Goal: Task Accomplishment & Management: Complete application form

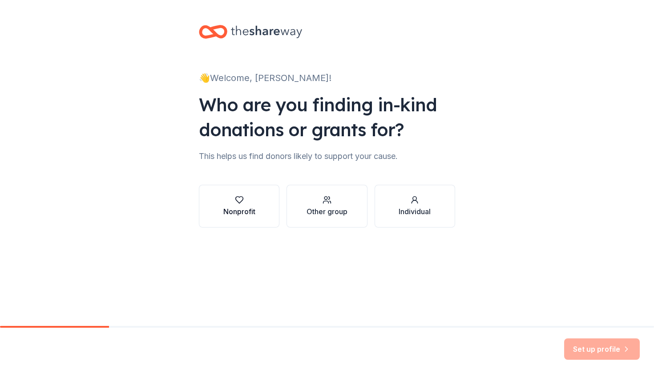
click at [229, 203] on div "button" at bounding box center [239, 199] width 32 height 9
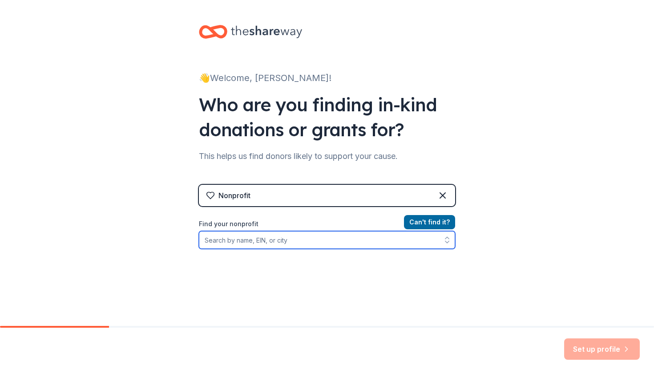
click at [241, 244] on input "Find your nonprofit" at bounding box center [327, 240] width 256 height 18
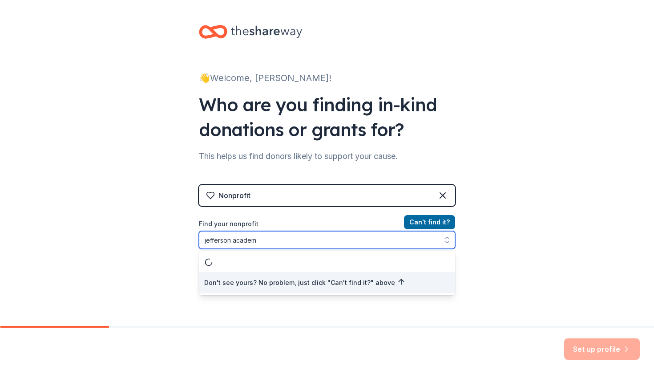
type input "jefferson academy"
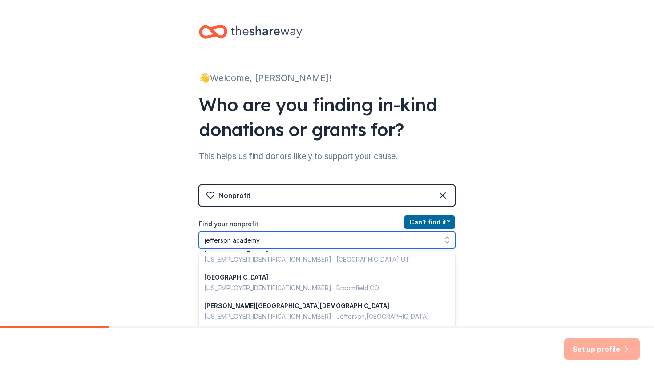
scroll to position [9, 0]
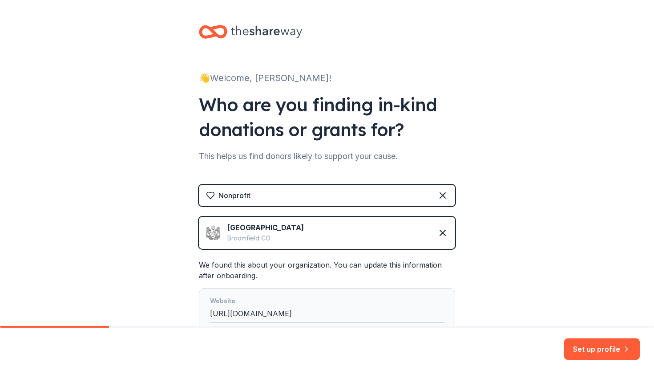
click at [499, 272] on div "👋 Welcome, Blair! Who are you finding in-kind donations or grants for? This hel…" at bounding box center [327, 221] width 654 height 442
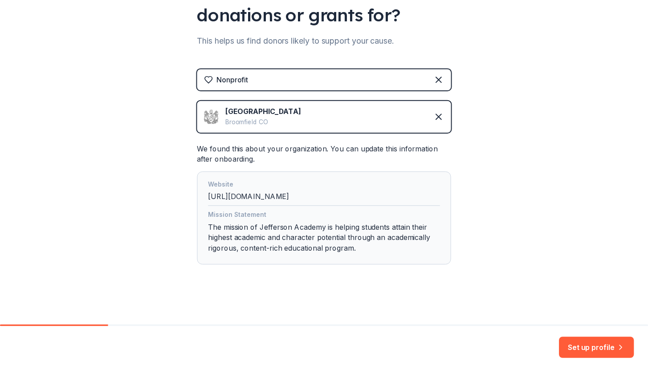
scroll to position [117, 0]
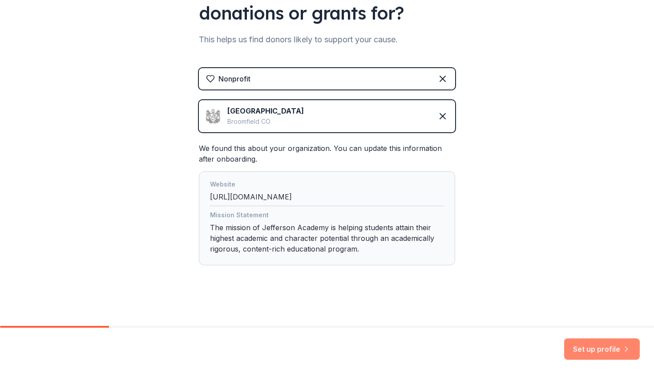
click at [592, 346] on button "Set up profile" at bounding box center [602, 348] width 76 height 21
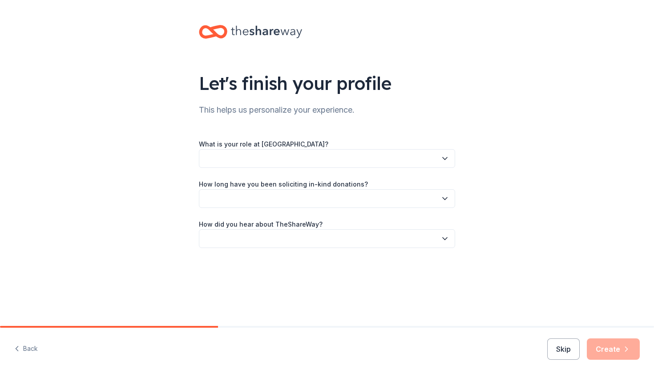
click at [400, 156] on button "button" at bounding box center [327, 158] width 256 height 19
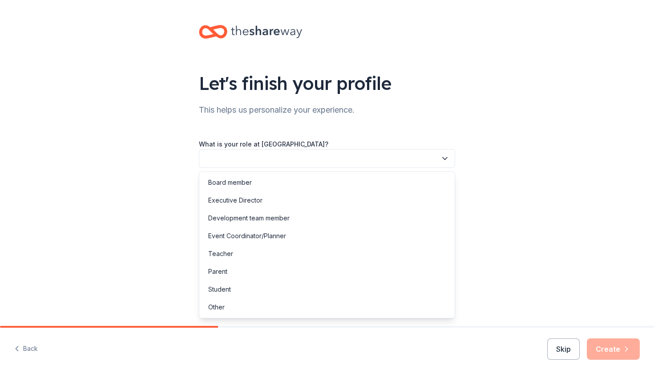
click at [523, 169] on div "Let's finish your profile This helps us personalize your experience. What is yo…" at bounding box center [327, 145] width 654 height 291
click at [358, 158] on button "button" at bounding box center [327, 158] width 256 height 19
click at [254, 269] on div "Parent" at bounding box center [327, 272] width 252 height 18
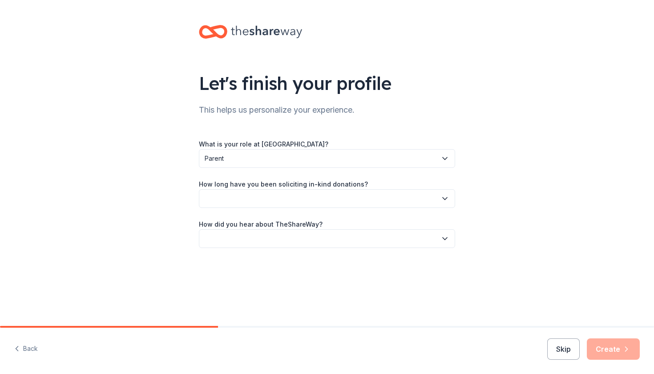
click at [303, 166] on button "Parent" at bounding box center [327, 158] width 256 height 19
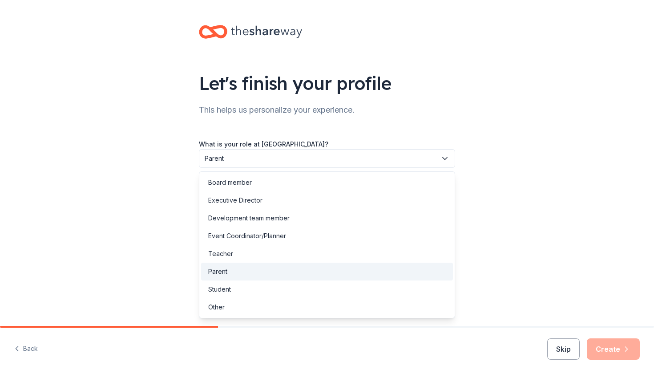
click at [118, 204] on div "Let's finish your profile This helps us personalize your experience. What is yo…" at bounding box center [327, 145] width 654 height 291
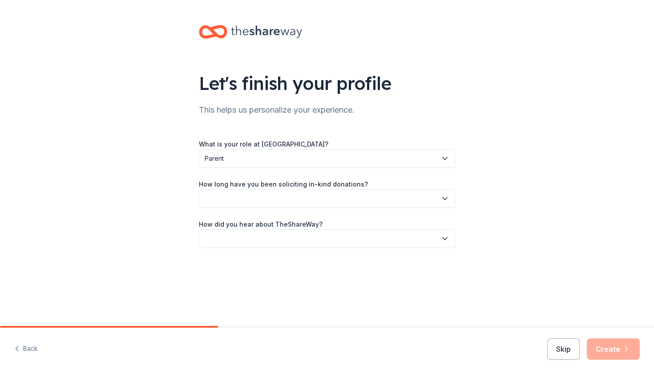
click at [317, 195] on button "button" at bounding box center [327, 198] width 256 height 19
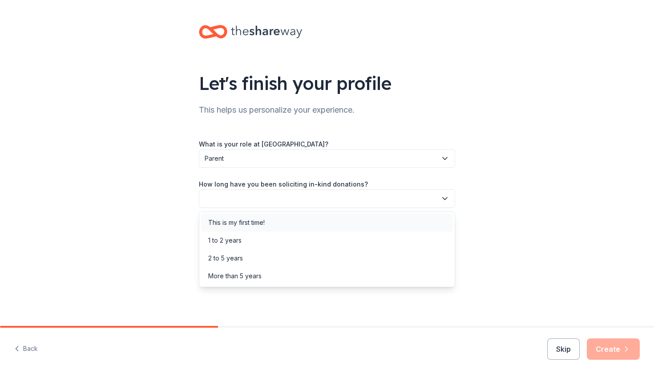
click at [275, 219] on div "This is my first time!" at bounding box center [327, 223] width 252 height 18
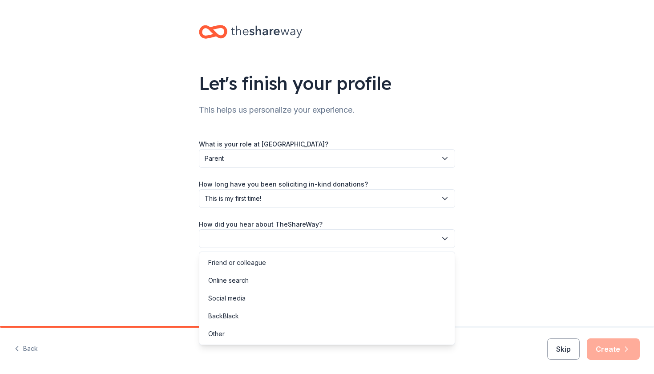
click at [267, 240] on button "button" at bounding box center [327, 238] width 256 height 19
click at [233, 281] on div "Online search" at bounding box center [228, 280] width 41 height 11
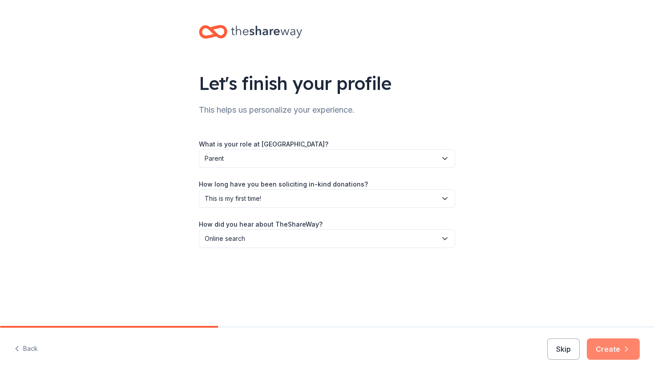
click at [621, 349] on button "Create" at bounding box center [613, 348] width 53 height 21
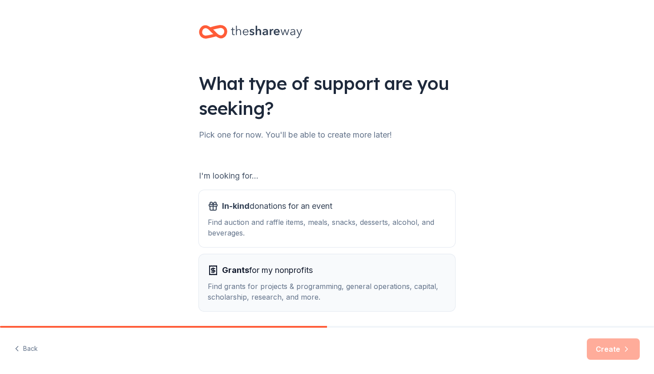
click at [299, 281] on div "Find grants for projects & programming, general operations, capital, scholarshi…" at bounding box center [327, 291] width 239 height 21
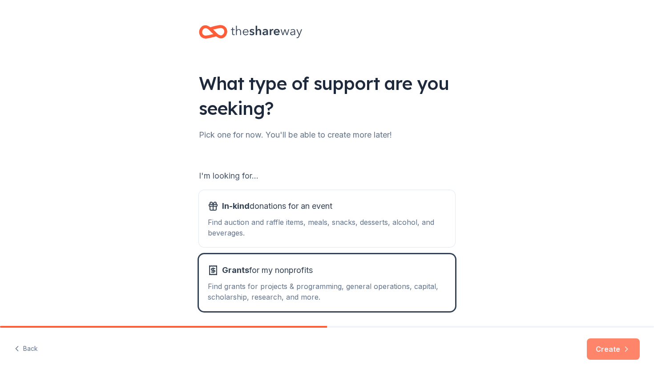
click at [631, 353] on button "Create" at bounding box center [613, 348] width 53 height 21
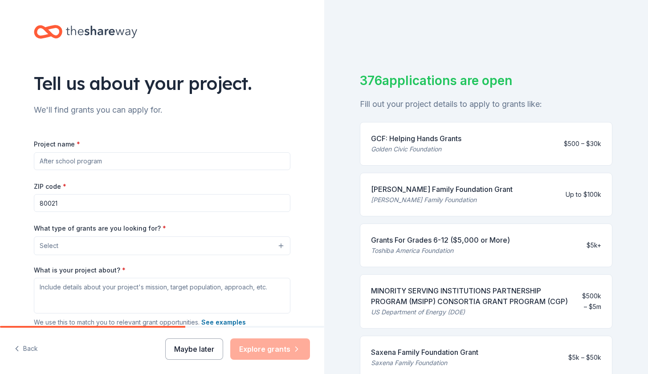
click at [183, 351] on button "Maybe later" at bounding box center [194, 348] width 58 height 21
click at [201, 346] on button "Maybe later" at bounding box center [194, 348] width 58 height 21
click at [183, 345] on button "Maybe later" at bounding box center [194, 348] width 58 height 21
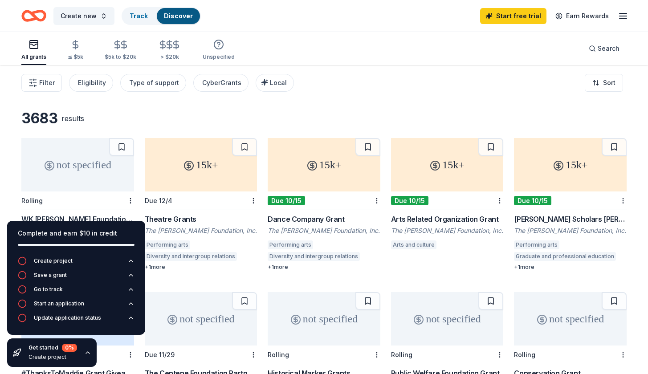
click at [624, 17] on icon "button" at bounding box center [622, 16] width 11 height 11
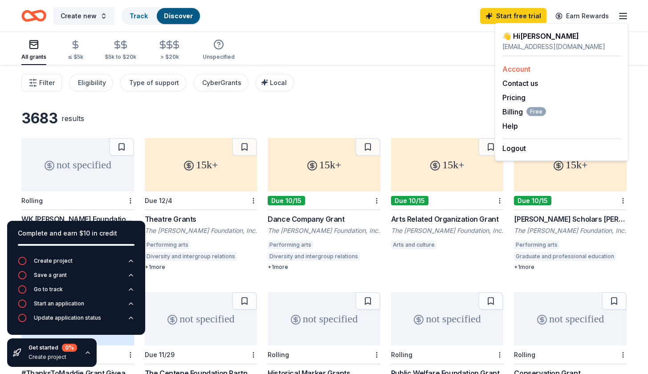
click at [522, 69] on link "Account" at bounding box center [516, 69] width 28 height 9
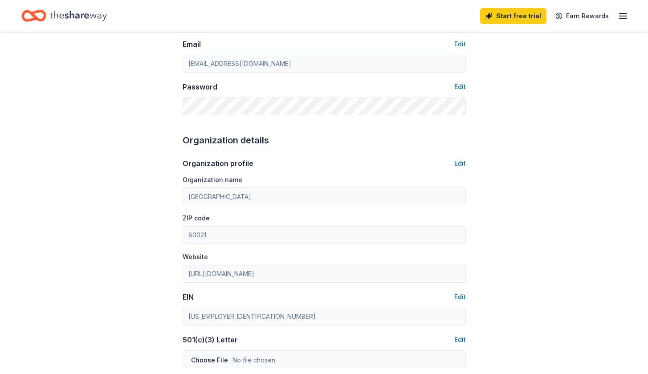
scroll to position [188, 0]
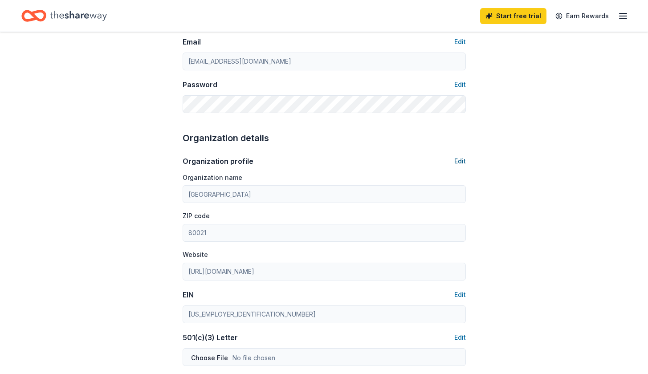
click at [459, 161] on button "Edit" at bounding box center [460, 161] width 12 height 11
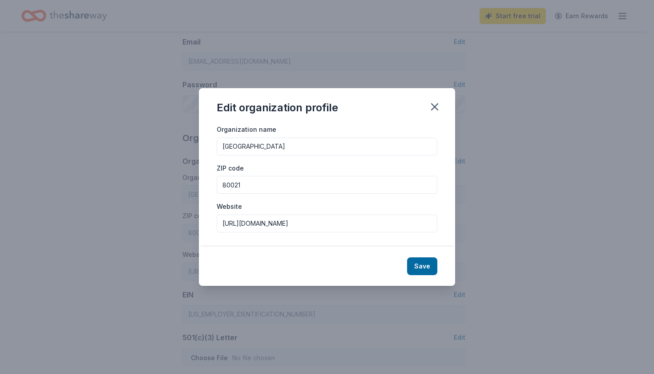
type input "[GEOGRAPHIC_DATA]"
click at [323, 140] on input "[GEOGRAPHIC_DATA]" at bounding box center [327, 147] width 221 height 18
click at [293, 155] on input "[GEOGRAPHIC_DATA]" at bounding box center [327, 147] width 221 height 18
type input "[GEOGRAPHIC_DATA]"
click at [237, 226] on input "Website" at bounding box center [327, 224] width 221 height 18
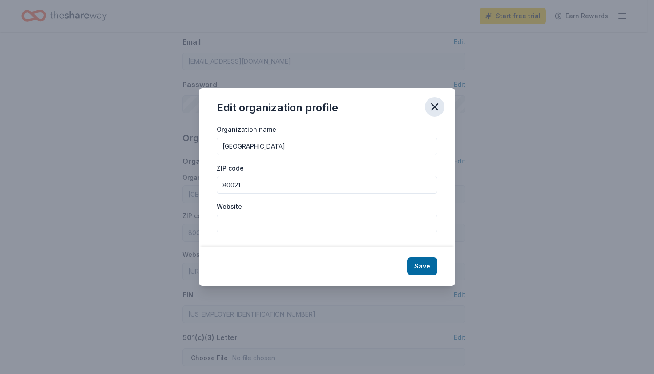
click at [436, 109] on icon "button" at bounding box center [435, 107] width 6 height 6
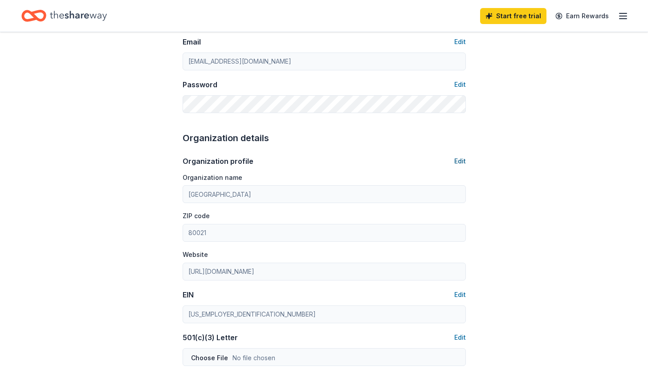
click at [462, 158] on button "Edit" at bounding box center [460, 161] width 12 height 11
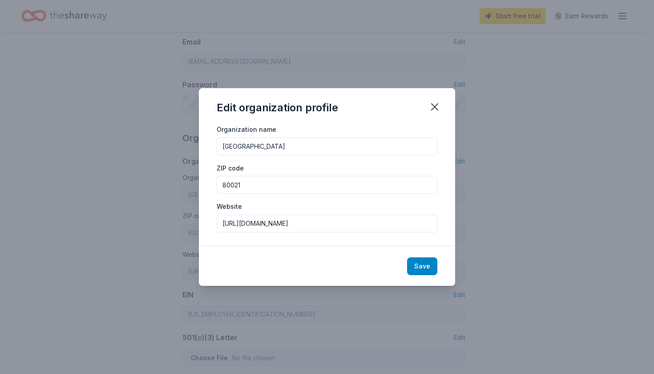
type input "[GEOGRAPHIC_DATA]"
click at [417, 265] on button "Save" at bounding box center [422, 266] width 30 height 18
type input "[GEOGRAPHIC_DATA]"
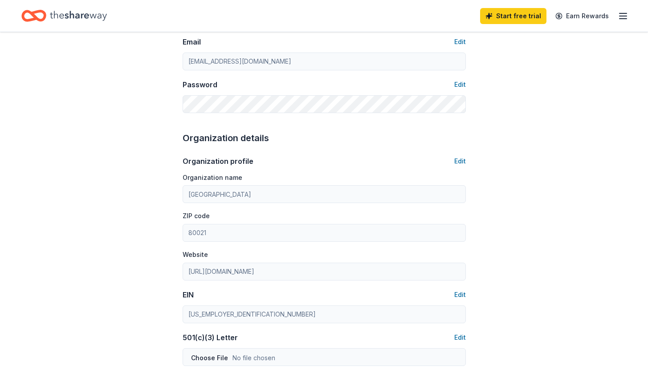
click at [557, 245] on div "Account About me Profile Edit First name Blair Last name Malloy Role Parent Pho…" at bounding box center [324, 241] width 648 height 795
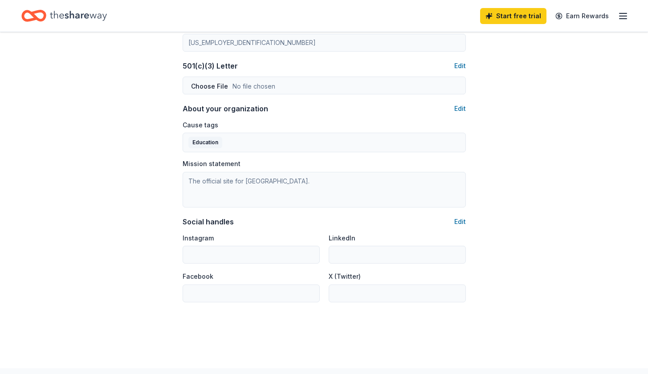
scroll to position [460, 0]
click at [458, 108] on button "Edit" at bounding box center [460, 108] width 12 height 11
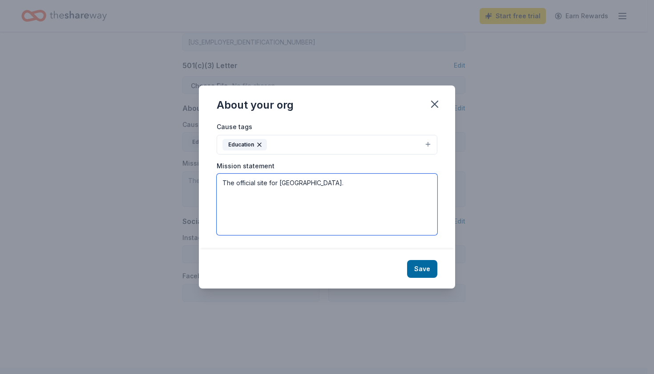
click at [356, 185] on textarea "The official site for Jefferson Academy Secondary school." at bounding box center [327, 204] width 221 height 61
type textarea "The official site for Jefferson Academy Elementary school."
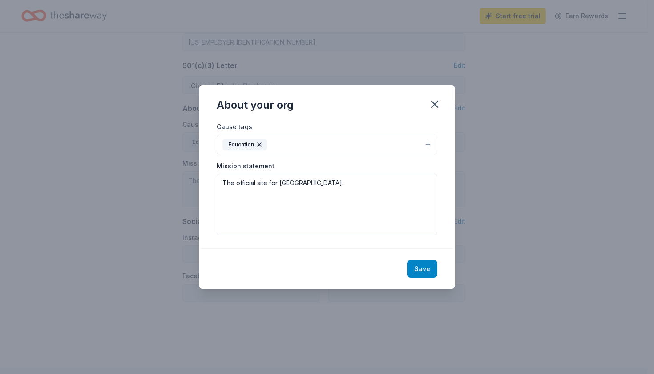
click at [429, 264] on button "Save" at bounding box center [422, 269] width 30 height 18
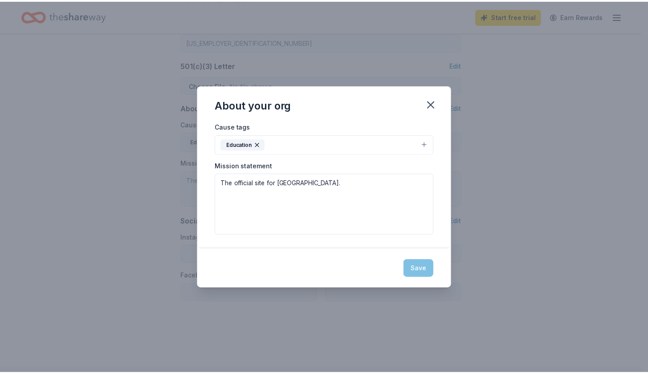
type textarea "The official site for Jefferson Academy Elementary school."
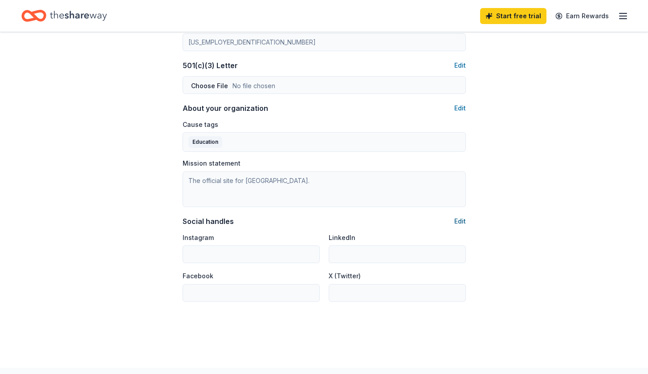
click at [459, 222] on button "Edit" at bounding box center [460, 221] width 12 height 11
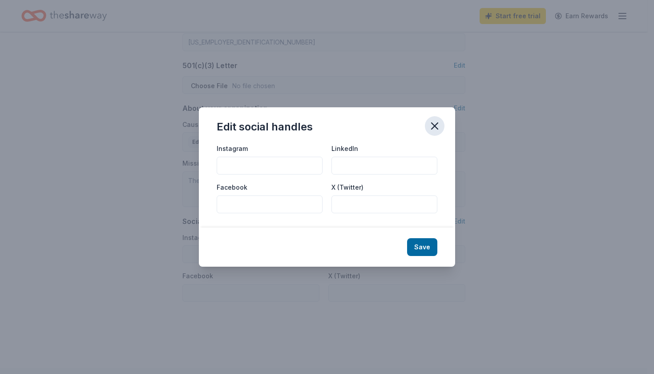
click at [438, 128] on icon "button" at bounding box center [435, 126] width 12 height 12
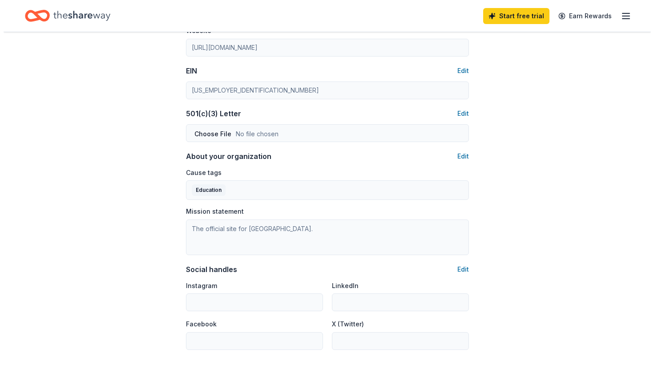
scroll to position [413, 0]
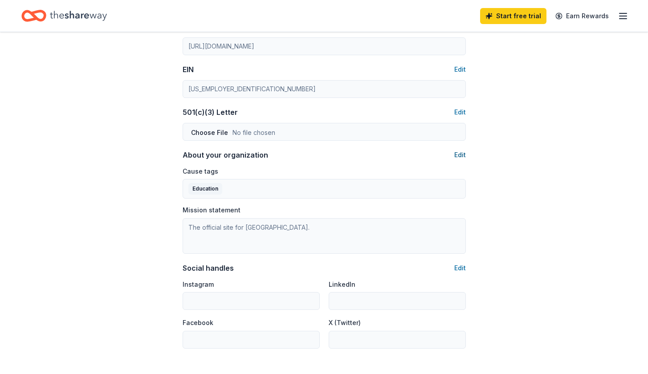
click at [462, 150] on button "Edit" at bounding box center [460, 155] width 12 height 11
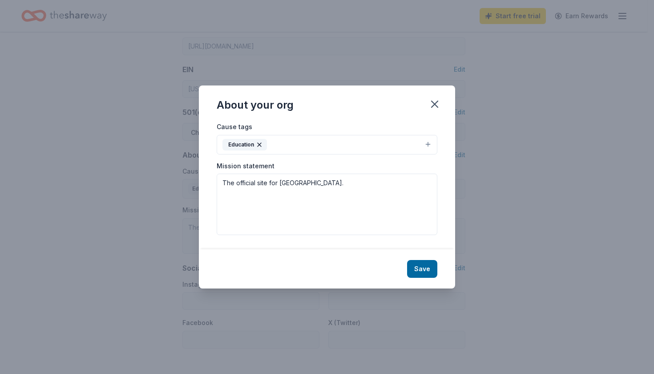
click at [304, 143] on button "Education" at bounding box center [327, 145] width 221 height 20
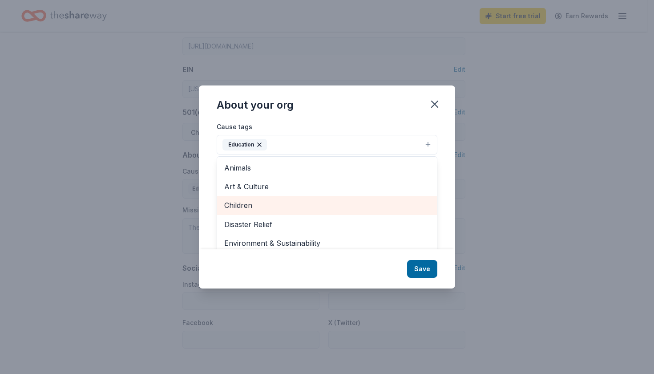
click at [325, 206] on span "Children" at bounding box center [327, 205] width 206 height 12
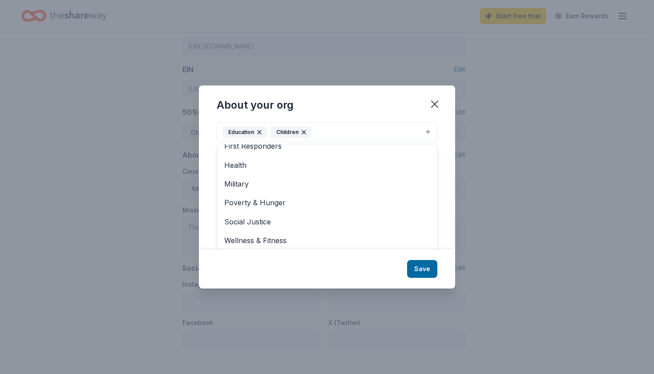
scroll to position [14, 0]
click at [422, 272] on div "About your org Cause tags Education Children Animals Art & Culture Disaster Rel…" at bounding box center [327, 186] width 256 height 203
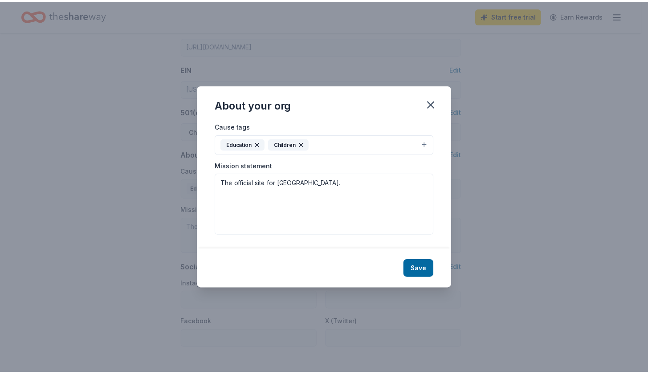
scroll to position [0, 0]
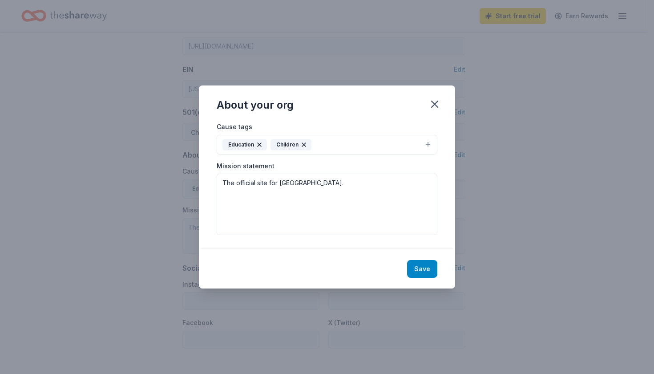
click at [417, 270] on button "Save" at bounding box center [422, 269] width 30 height 18
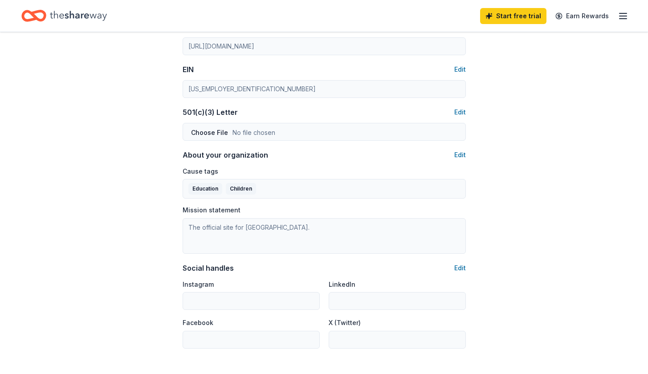
click at [622, 15] on icon "button" at bounding box center [622, 16] width 11 height 11
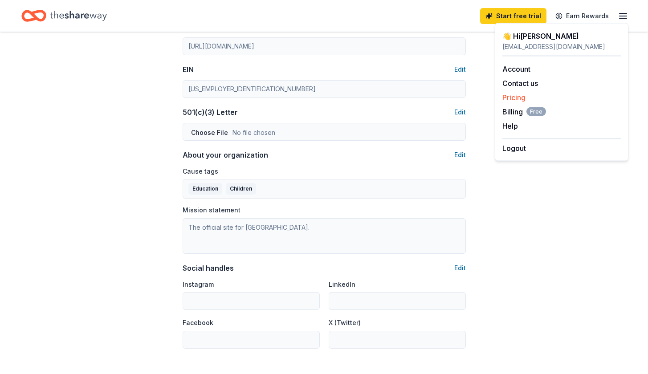
click at [513, 95] on link "Pricing" at bounding box center [513, 97] width 23 height 9
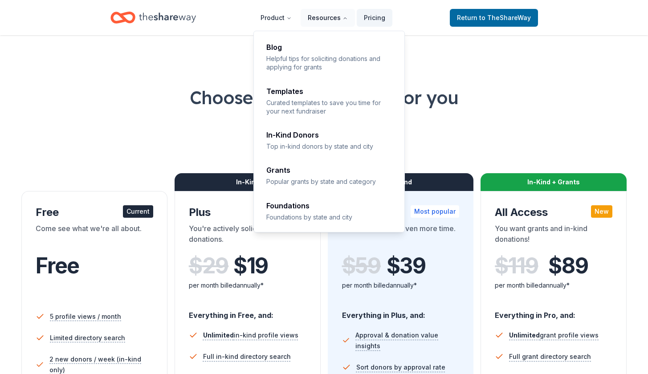
click at [332, 18] on button "Resources" at bounding box center [327, 18] width 54 height 18
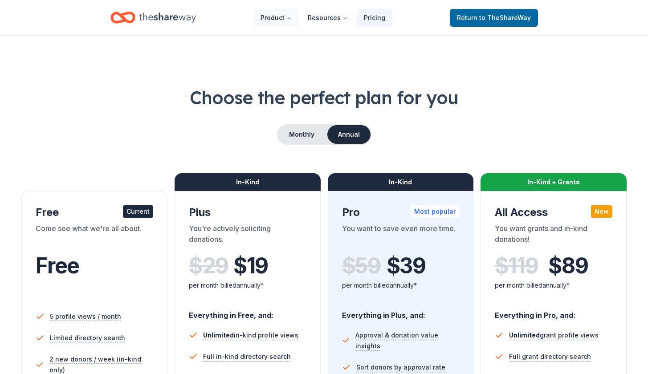
click at [296, 15] on button "Product" at bounding box center [275, 18] width 45 height 18
click at [154, 19] on icon "Home" at bounding box center [167, 17] width 57 height 10
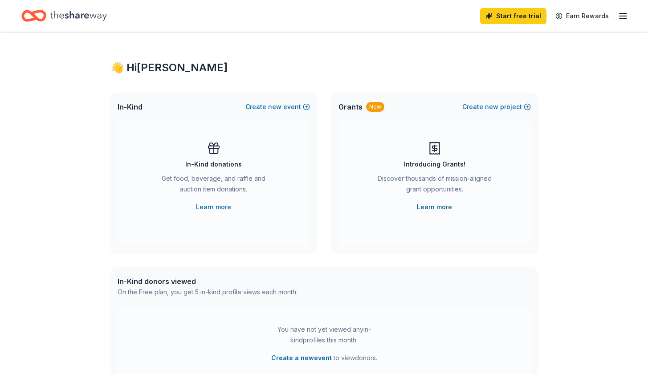
click at [446, 208] on link "Learn more" at bounding box center [434, 207] width 35 height 11
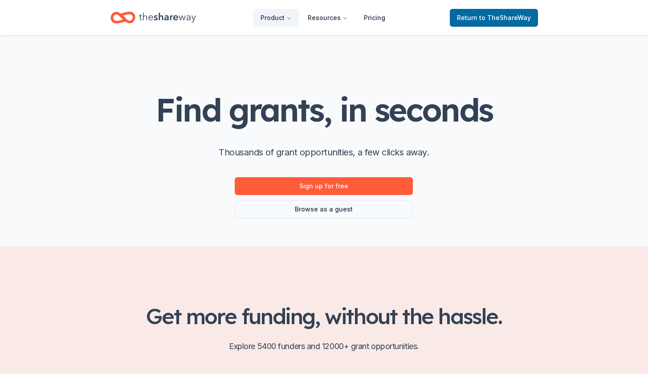
click at [321, 67] on div "Find grants, in seconds Thousands of grant opportunities, a few clicks away. Si…" at bounding box center [324, 140] width 456 height 211
click at [180, 12] on icon "Home" at bounding box center [167, 17] width 57 height 18
click at [178, 17] on icon "Home" at bounding box center [167, 17] width 57 height 10
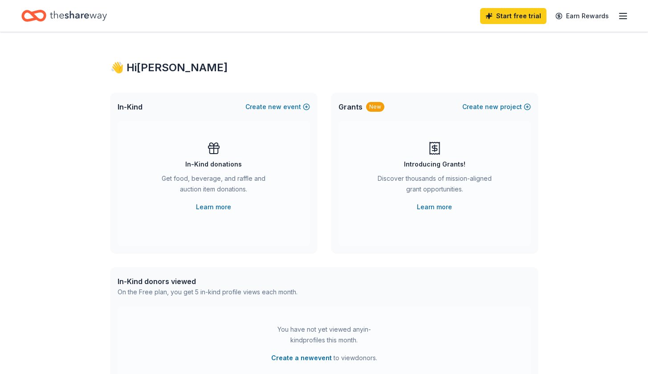
click at [618, 243] on div "👋 Hi [PERSON_NAME] In-Kind Create new event In-Kind donations Get food, beverag…" at bounding box center [324, 292] width 648 height 520
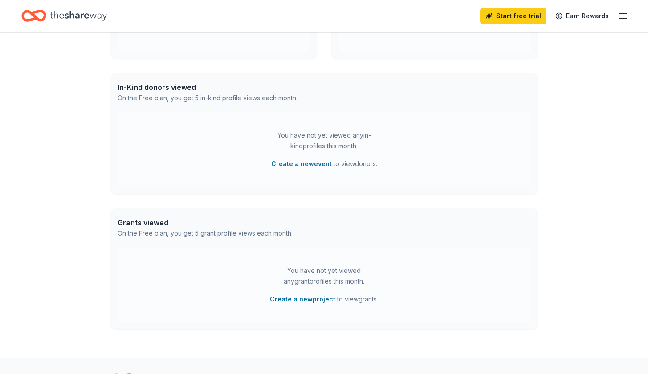
scroll to position [243, 0]
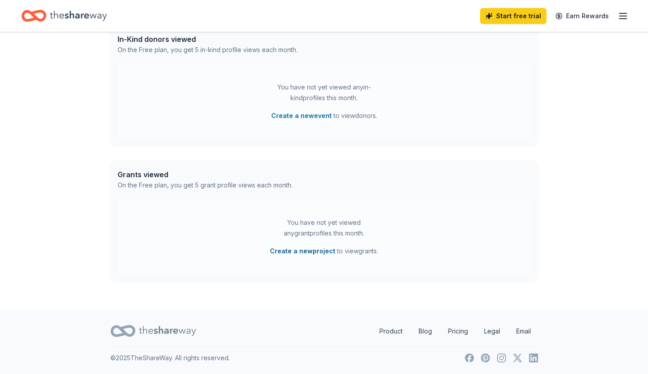
click at [297, 253] on button "Create a new project" at bounding box center [302, 251] width 65 height 11
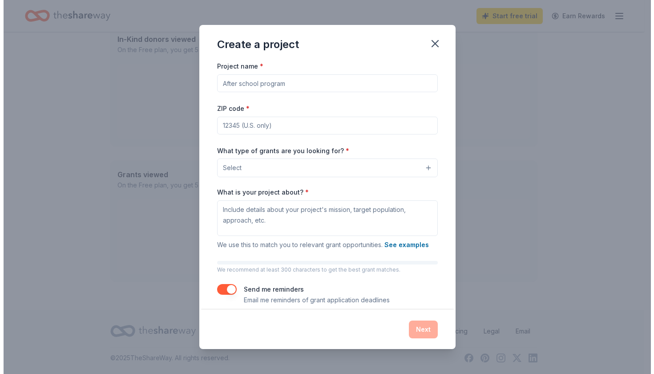
scroll to position [242, 0]
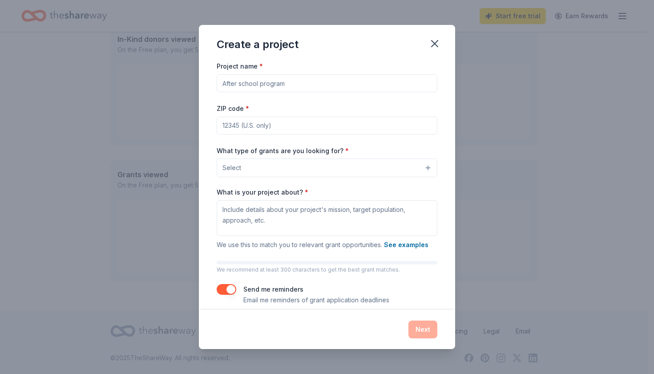
click at [289, 87] on input "Project name *" at bounding box center [327, 83] width 221 height 18
type input "[GEOGRAPHIC_DATA] Outdoor Lab for School Year 2026-27"
click at [253, 126] on input "ZIP code *" at bounding box center [327, 126] width 221 height 18
type input "9"
type input "80020"
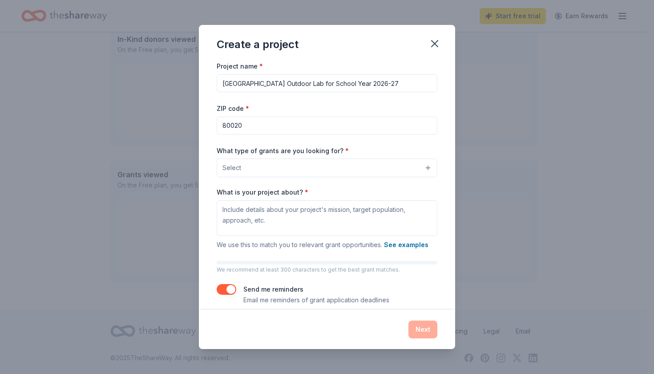
click at [297, 176] on button "Select" at bounding box center [327, 167] width 221 height 19
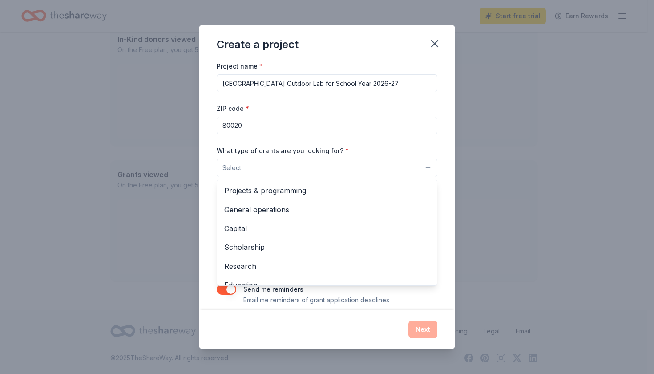
scroll to position [0, 0]
click at [297, 193] on span "Projects & programming" at bounding box center [327, 191] width 206 height 12
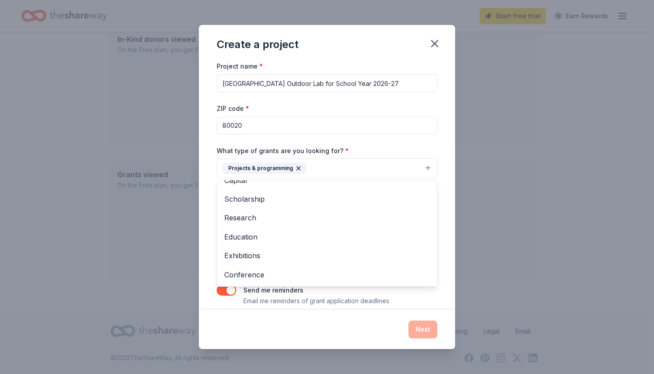
scroll to position [35, 0]
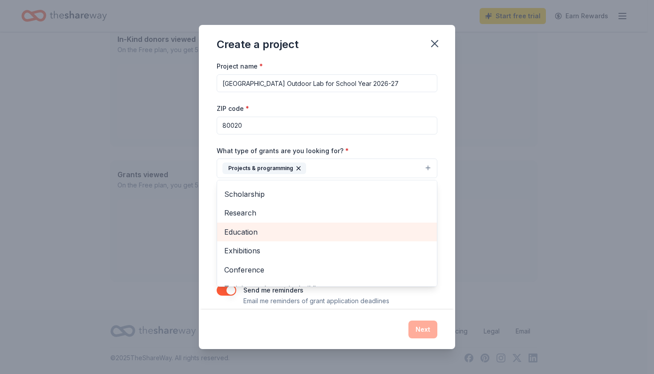
click at [248, 232] on span "Education" at bounding box center [327, 232] width 206 height 12
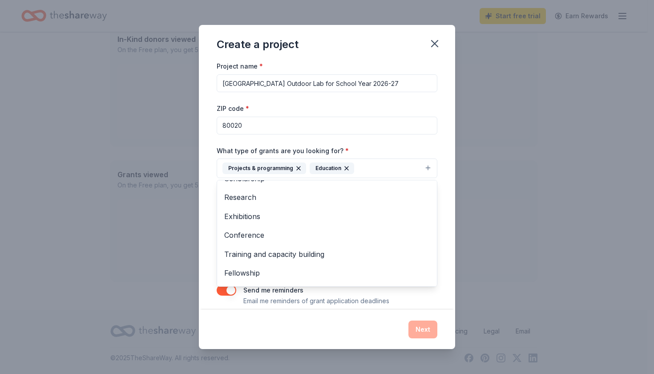
drag, startPoint x: 430, startPoint y: 253, endPoint x: 430, endPoint y: 288, distance: 35.2
click at [430, 288] on div "Project name * [GEOGRAPHIC_DATA] Outdoor Lab for School Year 2026-27 ZIP code *…" at bounding box center [327, 183] width 221 height 245
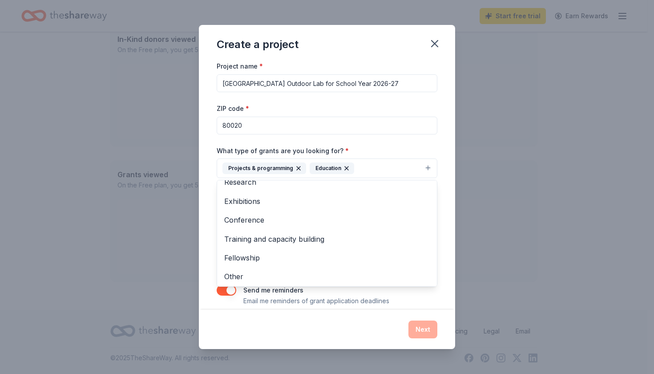
click at [436, 274] on div "Project name * [GEOGRAPHIC_DATA] Outdoor Lab for School Year 2026-27 ZIP code *…" at bounding box center [327, 185] width 256 height 249
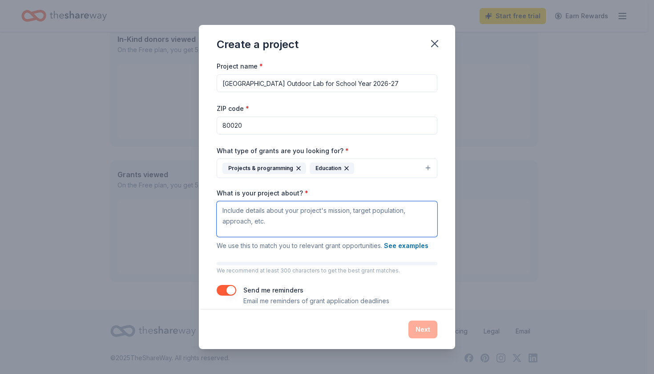
click at [295, 221] on textarea "What is your project about? *" at bounding box center [327, 219] width 221 height 36
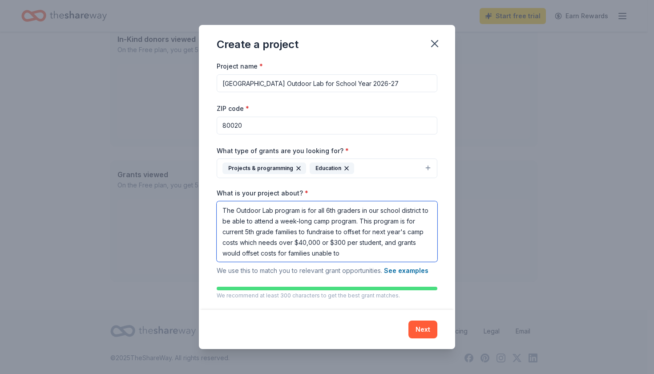
click at [412, 254] on textarea "The Outdoor Lab program is for all 6th graders in our school district to be abl…" at bounding box center [327, 231] width 221 height 61
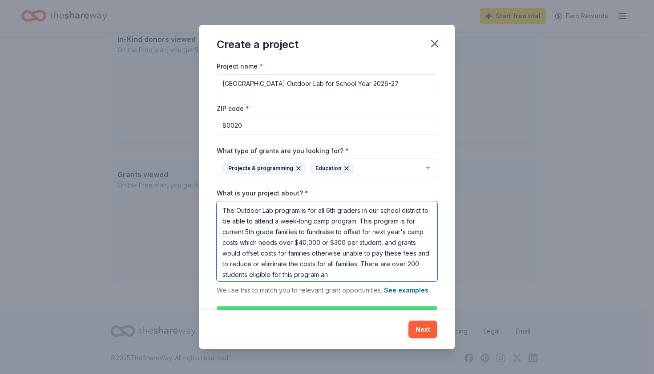
scroll to position [8, 0]
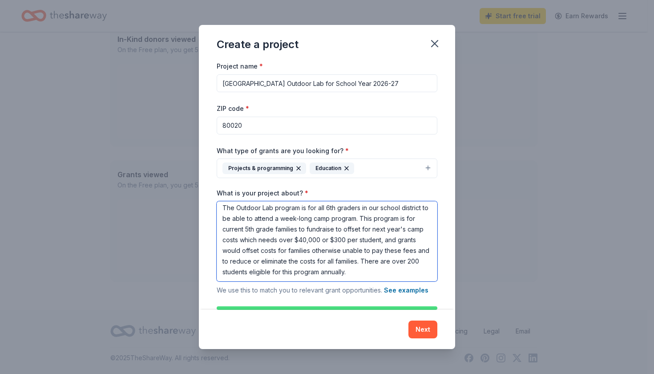
click at [246, 213] on textarea "The Outdoor Lab program is for all 6th graders in our school district to be abl…" at bounding box center [327, 241] width 221 height 80
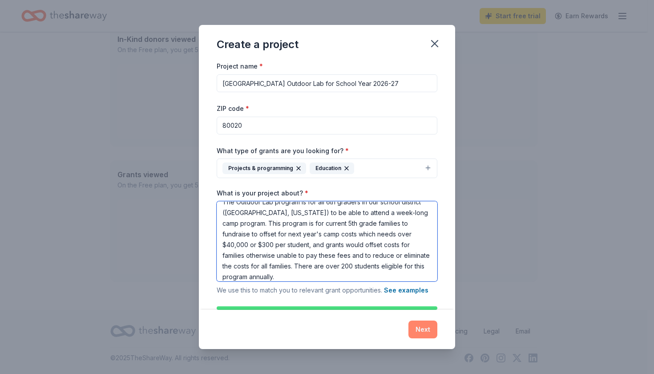
type textarea "The Outdoor Lab program is for all 6th graders in our school district ([GEOGRAP…"
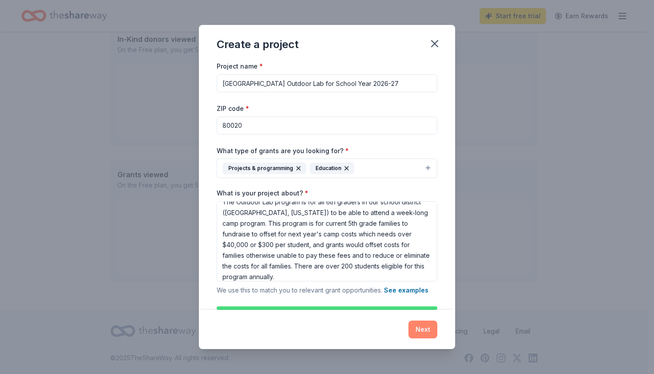
click at [418, 325] on button "Next" at bounding box center [423, 329] width 29 height 18
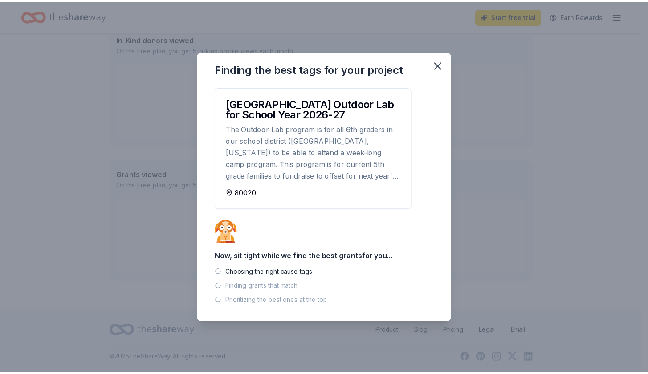
scroll to position [224, 0]
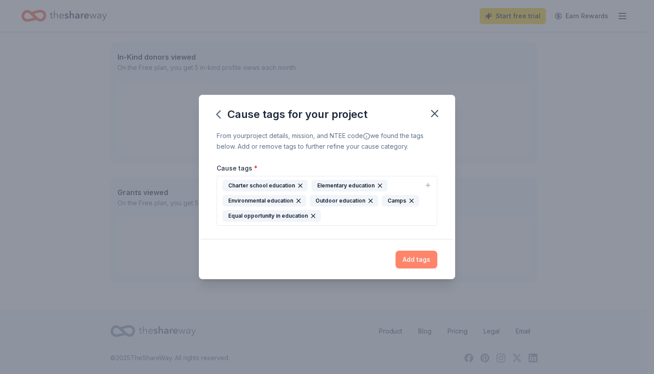
click at [412, 261] on button "Add tags" at bounding box center [417, 260] width 42 height 18
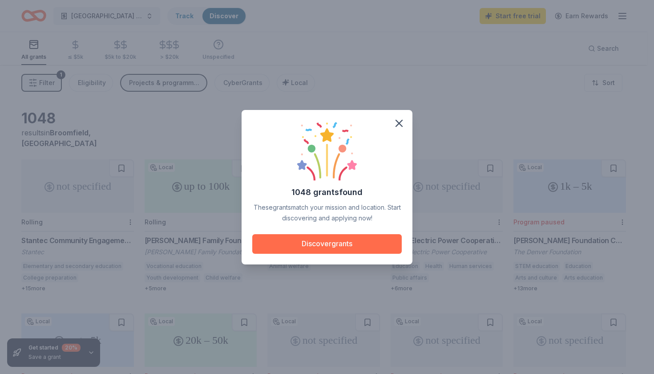
click at [310, 241] on button "Discover grants" at bounding box center [327, 244] width 150 height 20
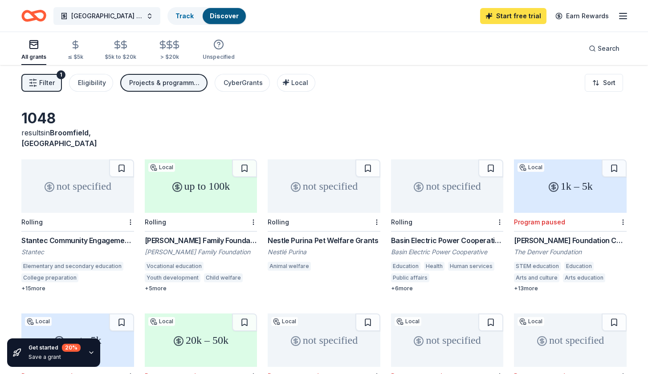
click at [535, 13] on link "Start free trial" at bounding box center [513, 16] width 66 height 16
click at [529, 18] on link "Start free trial" at bounding box center [513, 16] width 66 height 16
click at [623, 15] on icon "button" at bounding box center [622, 16] width 11 height 11
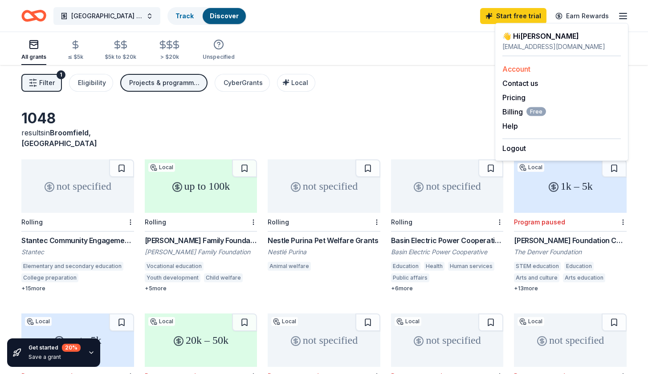
click at [539, 72] on div "Account" at bounding box center [561, 69] width 118 height 11
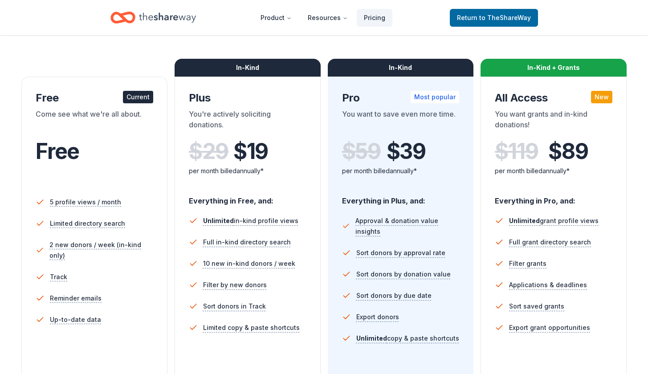
scroll to position [109, 0]
